Goal: Task Accomplishment & Management: Manage account settings

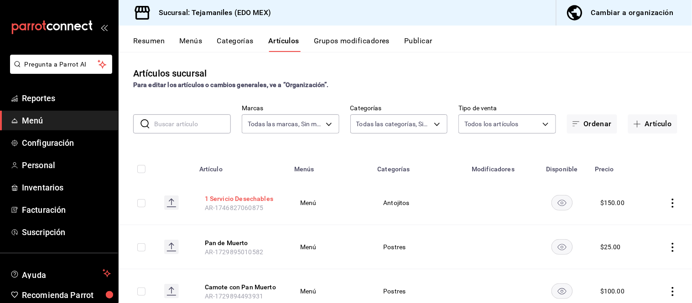
click at [236, 198] on button "1 Servicio Desechables" at bounding box center [241, 198] width 73 height 9
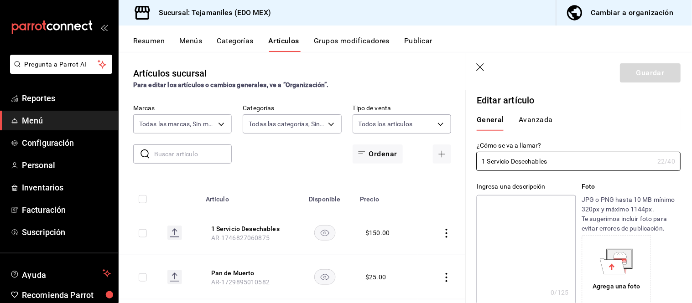
type input "$150.00"
type input "E48"
type input "90101500"
radio input "true"
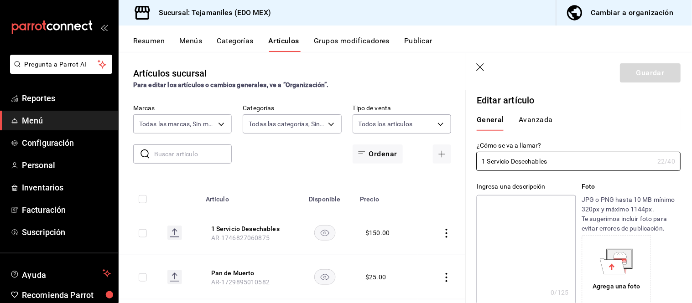
type input "aabd68cf-8efe-4577-a320-18896dfdb04c"
click at [530, 116] on button "Avanzada" at bounding box center [535, 123] width 34 height 16
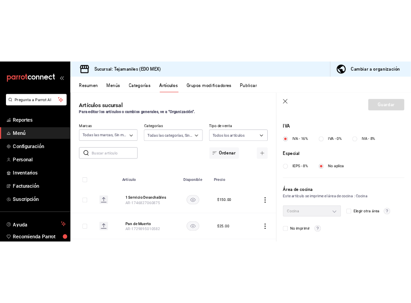
scroll to position [340, 0]
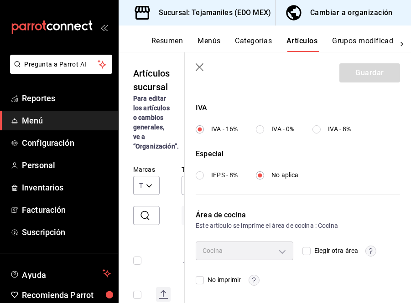
click at [199, 277] on input "No imprimir" at bounding box center [200, 280] width 8 height 8
checkbox input "true"
click at [368, 77] on button "Guardar" at bounding box center [369, 72] width 61 height 19
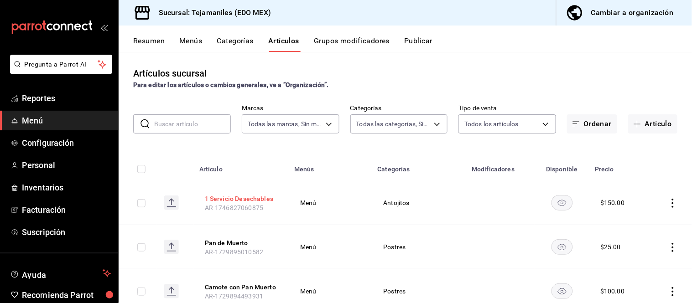
click at [259, 198] on button "1 Servicio Desechables" at bounding box center [241, 198] width 73 height 9
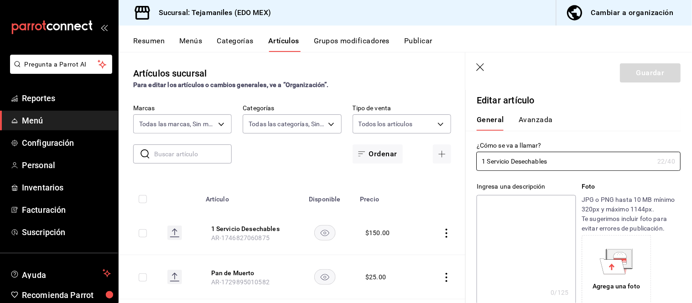
type input "$150.00"
type input "E48"
type input "90101500"
radio input "true"
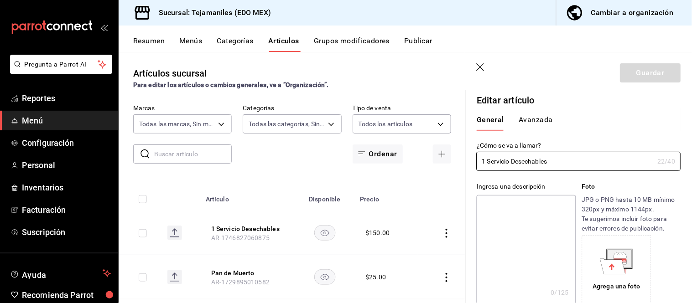
type input "aabd68cf-8efe-4577-a320-18896dfdb04c"
click at [534, 124] on button "Avanzada" at bounding box center [535, 123] width 34 height 16
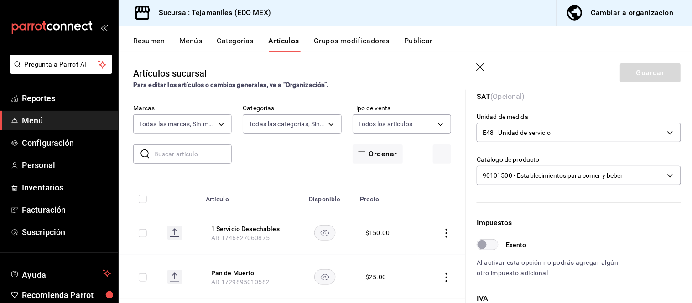
scroll to position [340, 0]
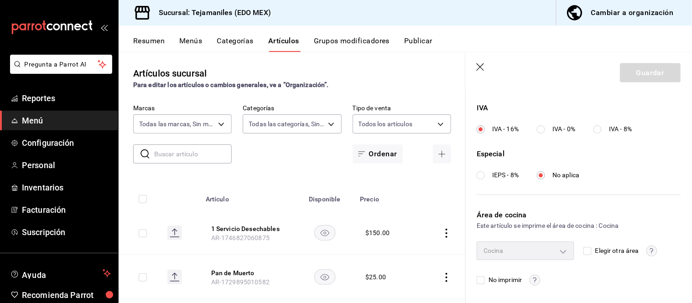
click at [472, 66] on header "Guardar" at bounding box center [579, 70] width 226 height 37
click at [482, 68] on icon "button" at bounding box center [480, 67] width 8 height 8
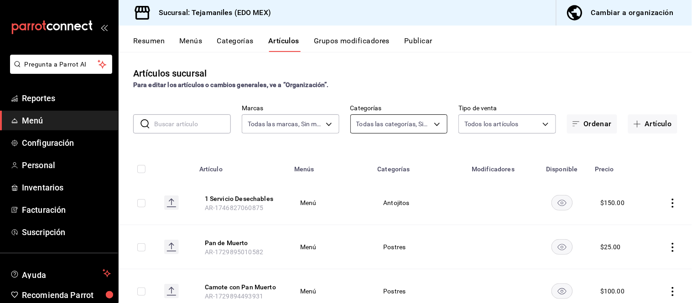
click at [437, 124] on body "Pregunta a Parrot AI Reportes Menú Configuración Personal Inventarios Facturaci…" at bounding box center [346, 151] width 692 height 303
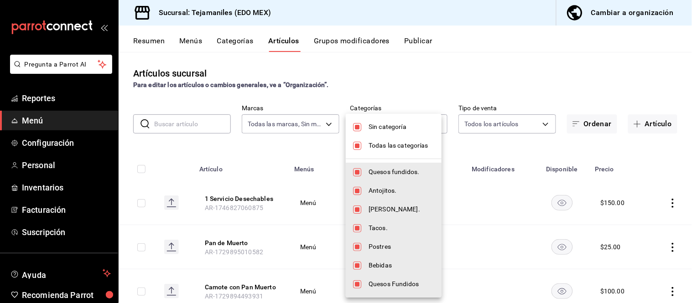
click at [374, 124] on span "Sin categoría" at bounding box center [401, 127] width 66 height 10
checkbox input "false"
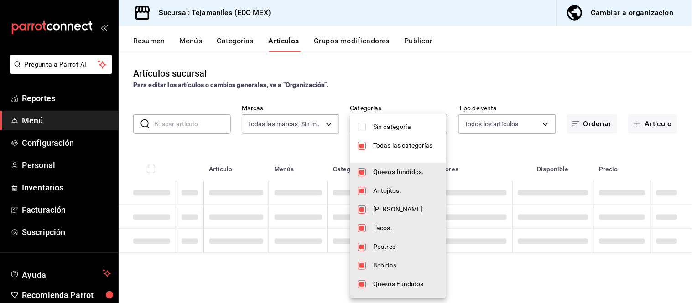
click at [378, 144] on span "Todas las categorías" at bounding box center [406, 146] width 66 height 10
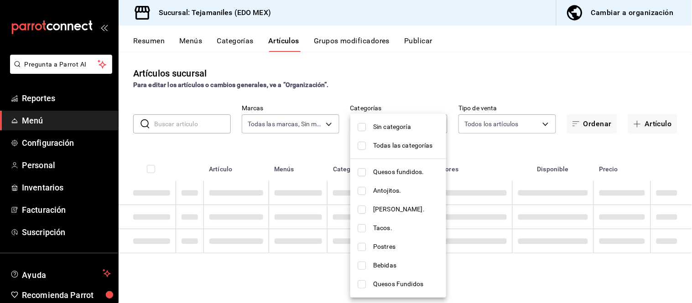
checkbox input "false"
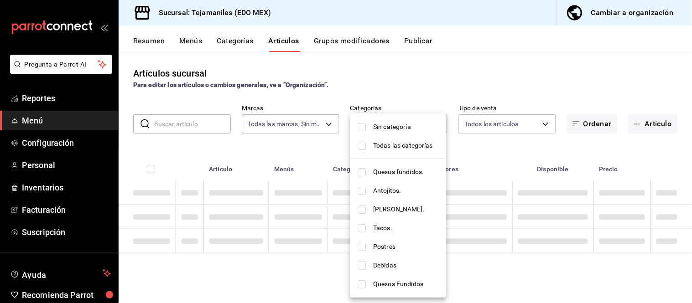
checkbox input "false"
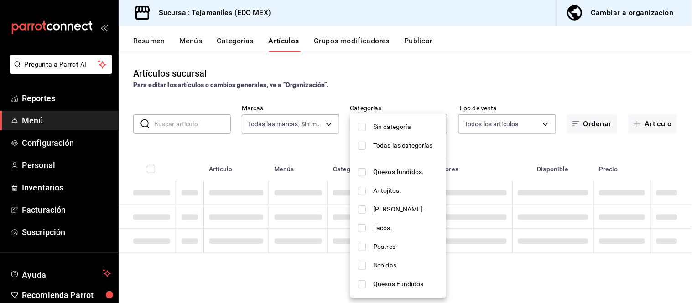
checkbox input "false"
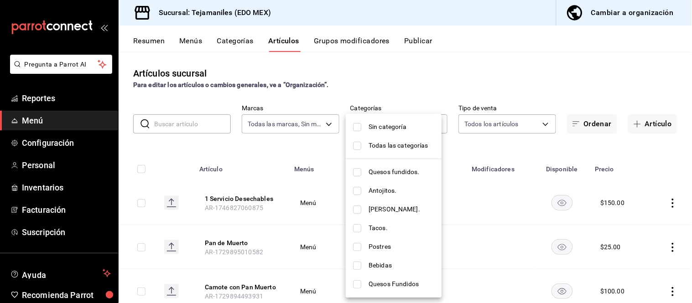
click at [359, 248] on input "checkbox" at bounding box center [357, 247] width 8 height 8
checkbox input "true"
type input "6e83e150-3456-4a06-b32e-ea84bd2e9491"
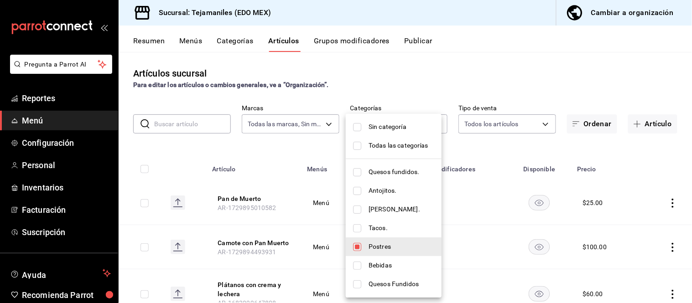
click at [499, 71] on div at bounding box center [346, 151] width 692 height 303
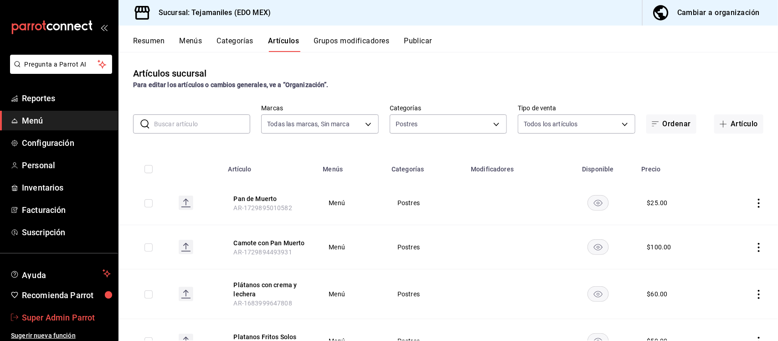
click at [84, 303] on span "Super Admin Parrot" at bounding box center [66, 317] width 89 height 12
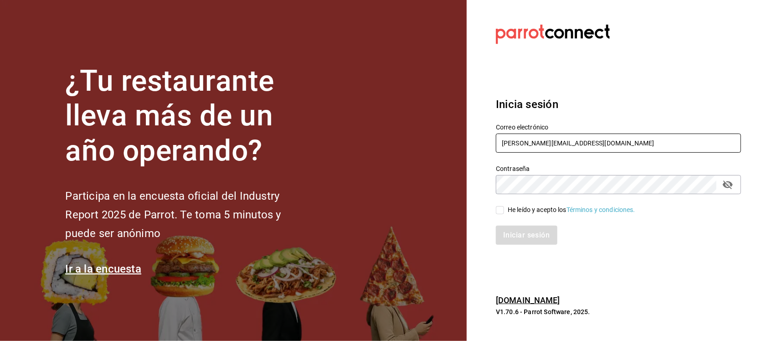
drag, startPoint x: 598, startPoint y: 139, endPoint x: 482, endPoint y: 140, distance: 115.8
click at [482, 140] on section "Datos incorrectos. Verifica que tu Correo o Contraseña estén bien escritos. Ini…" at bounding box center [615, 170] width 296 height 341
paste input "[EMAIL_ADDRESS][DOMAIN_NAME] Parr0tConnec7"
click at [589, 143] on input "[EMAIL_ADDRESS][DOMAIN_NAME] Parr0tConnec7" at bounding box center [618, 143] width 245 height 19
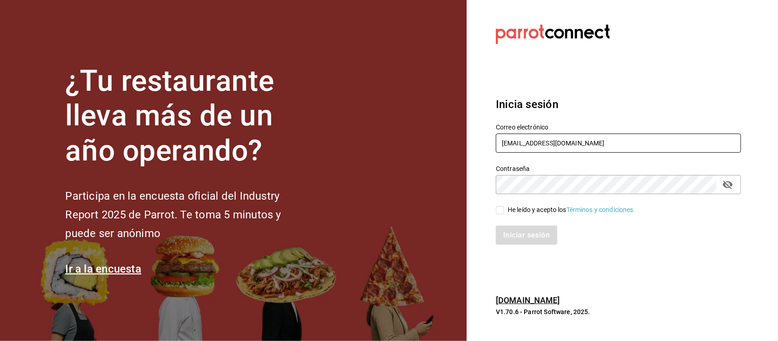
type input "[EMAIL_ADDRESS][DOMAIN_NAME]"
click at [454, 190] on div "¿Tu restaurante lleva más de un año operando? Participa en la encuesta oficial …" at bounding box center [389, 170] width 778 height 341
drag, startPoint x: 499, startPoint y: 210, endPoint x: 502, endPoint y: 219, distance: 10.1
click at [499, 210] on input "He leído y acepto los Términos y condiciones." at bounding box center [500, 210] width 8 height 8
checkbox input "true"
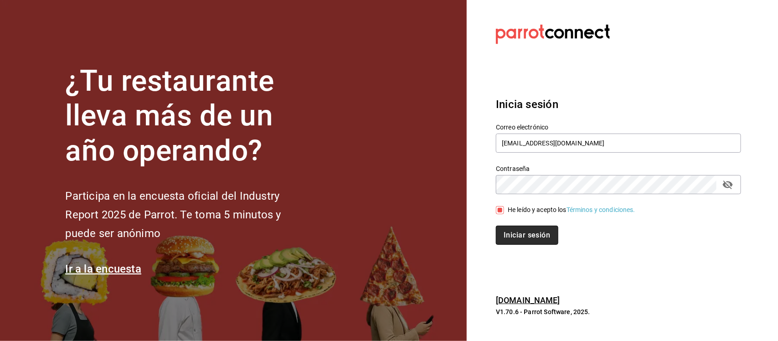
click at [511, 238] on button "Iniciar sesión" at bounding box center [527, 235] width 62 height 19
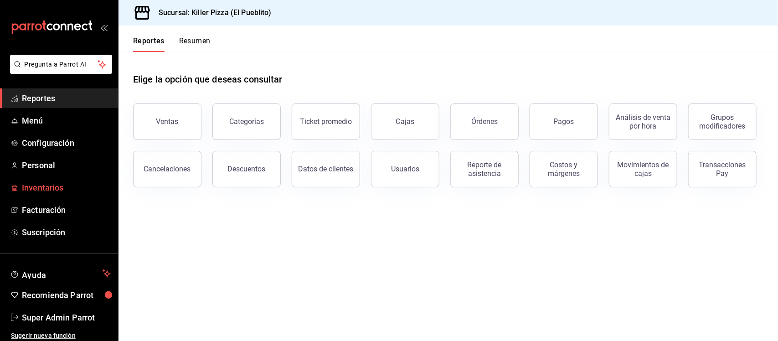
click at [44, 192] on span "Inventarios" at bounding box center [66, 187] width 89 height 12
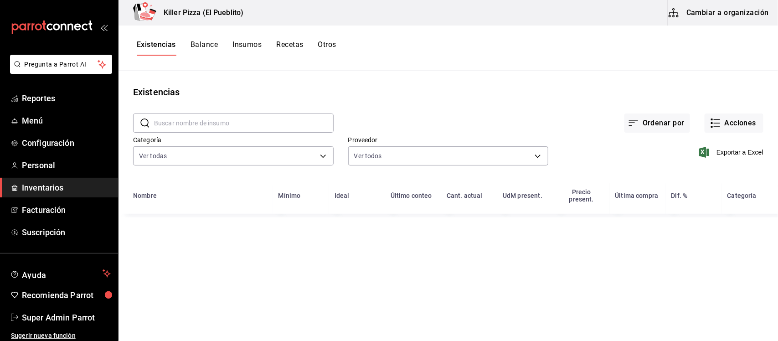
click at [322, 44] on button "Otros" at bounding box center [327, 48] width 18 height 16
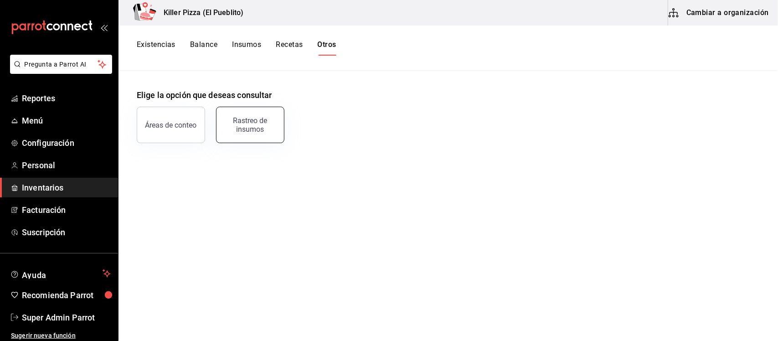
click at [254, 124] on div "Rastreo de insumos" at bounding box center [250, 124] width 57 height 17
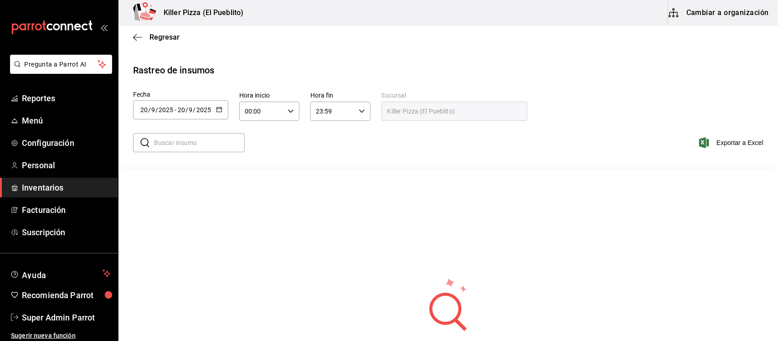
click at [219, 109] on icon "button" at bounding box center [219, 109] width 6 height 6
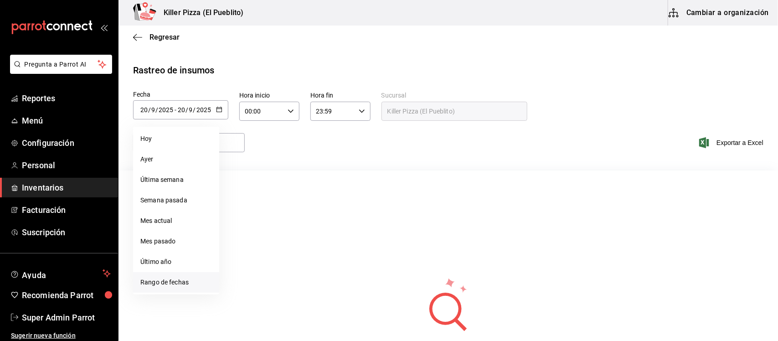
click at [171, 279] on li "Rango de fechas" at bounding box center [176, 282] width 86 height 21
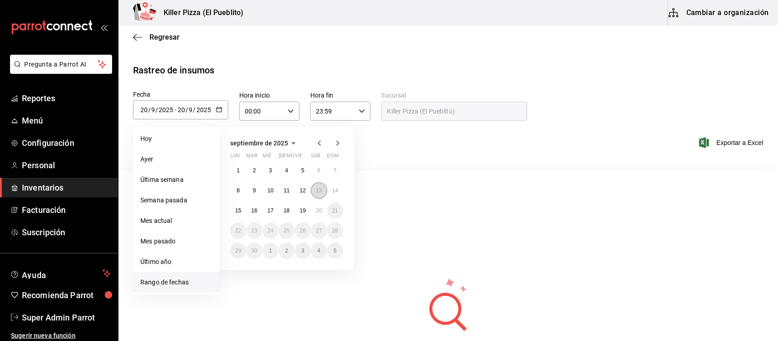
click at [320, 197] on button "13" at bounding box center [319, 190] width 16 height 16
click at [320, 195] on button "13" at bounding box center [319, 190] width 16 height 16
type input "2025-09-13"
type input "13"
type input "2025-09-13"
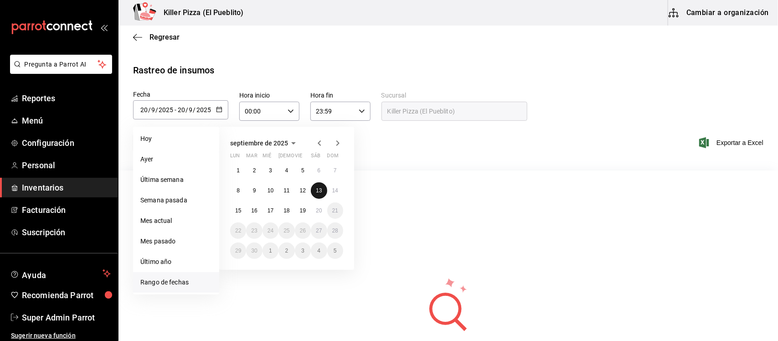
type input "13"
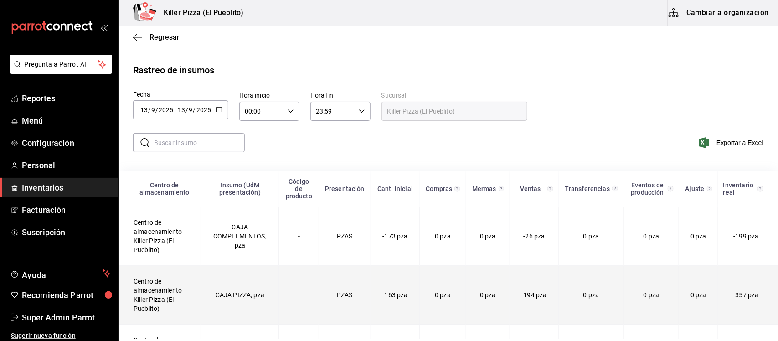
click at [152, 293] on td "Centro de almacenamiento Killer Pizza (El Pueblito)" at bounding box center [160, 295] width 82 height 59
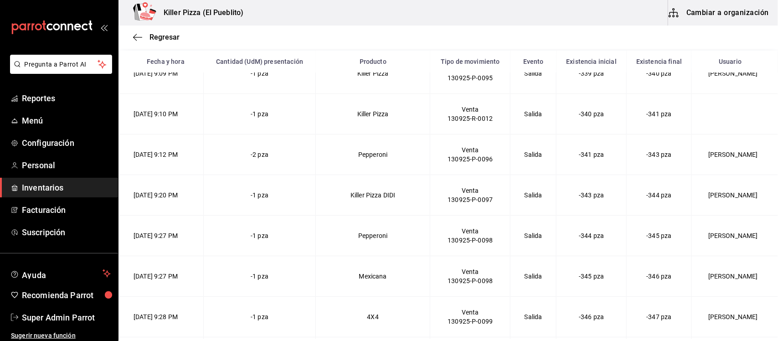
scroll to position [6370, 0]
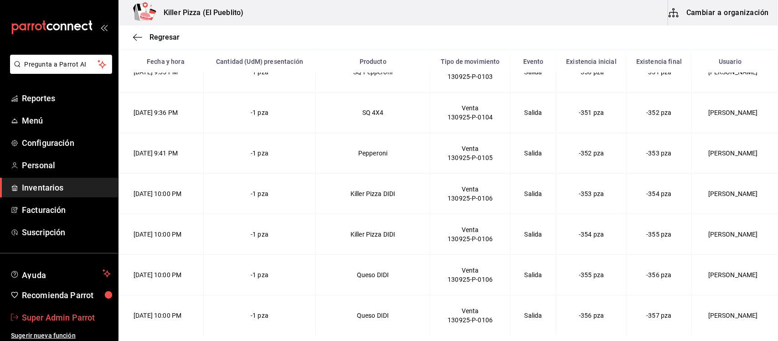
click at [76, 320] on span "Super Admin Parrot" at bounding box center [66, 317] width 89 height 12
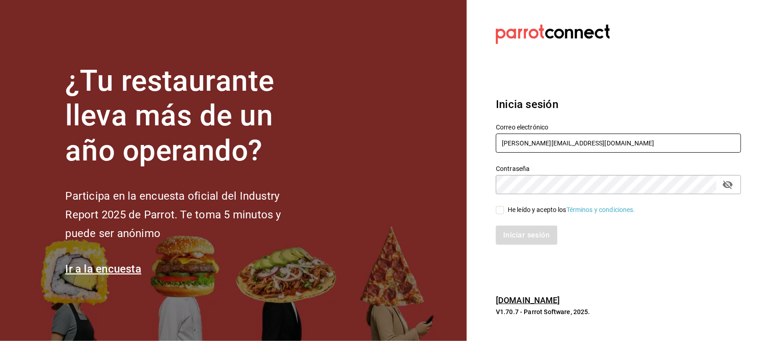
drag, startPoint x: 600, startPoint y: 145, endPoint x: 438, endPoint y: 151, distance: 162.9
click at [438, 151] on div "¿Tu restaurante lleva más de un año operando? Participa en la encuesta oficial …" at bounding box center [389, 170] width 778 height 341
paste input "legourmet@mty.com G0uRm3T"
click at [573, 144] on input "legourmet@mty.com G0uRm3T" at bounding box center [618, 143] width 245 height 19
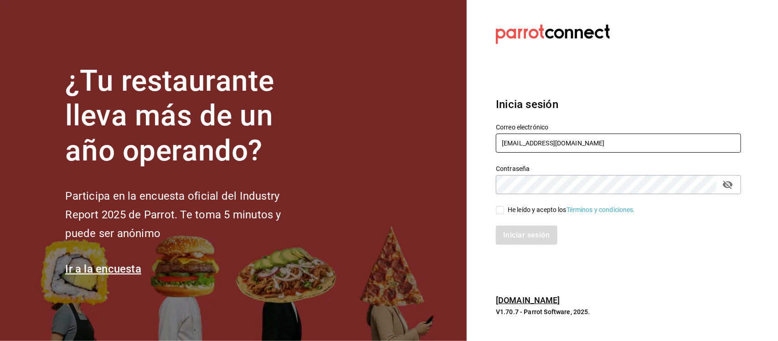
type input "legourmet@mty.com"
click at [471, 192] on section "Datos incorrectos. Verifica que tu Correo o Contraseña estén bien escritos. Ini…" at bounding box center [615, 170] width 296 height 341
click at [500, 206] on input "He leído y acepto los Términos y condiciones." at bounding box center [500, 210] width 8 height 8
checkbox input "true"
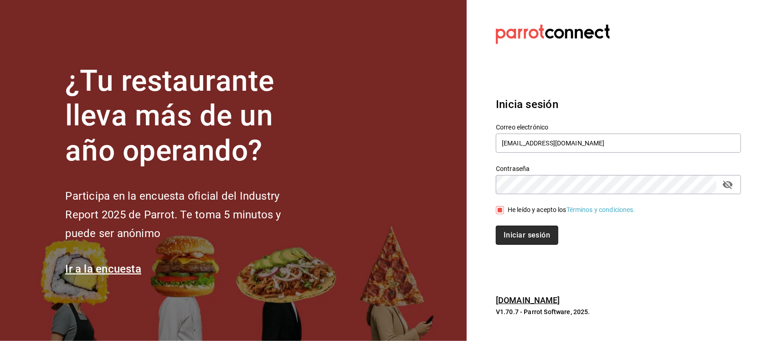
click at [505, 226] on button "Iniciar sesión" at bounding box center [527, 235] width 62 height 19
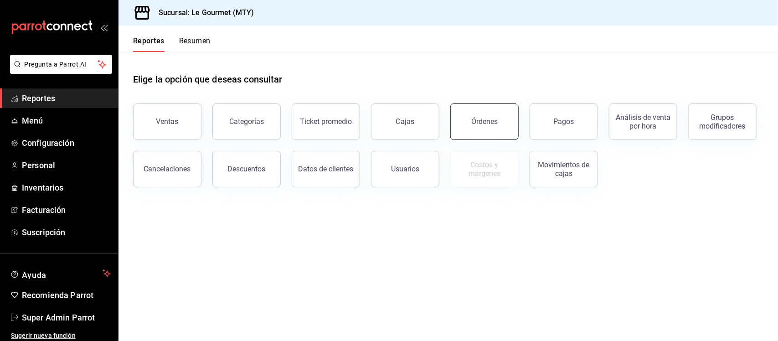
click at [471, 119] on button "Órdenes" at bounding box center [484, 122] width 68 height 36
